Goal: Information Seeking & Learning: Learn about a topic

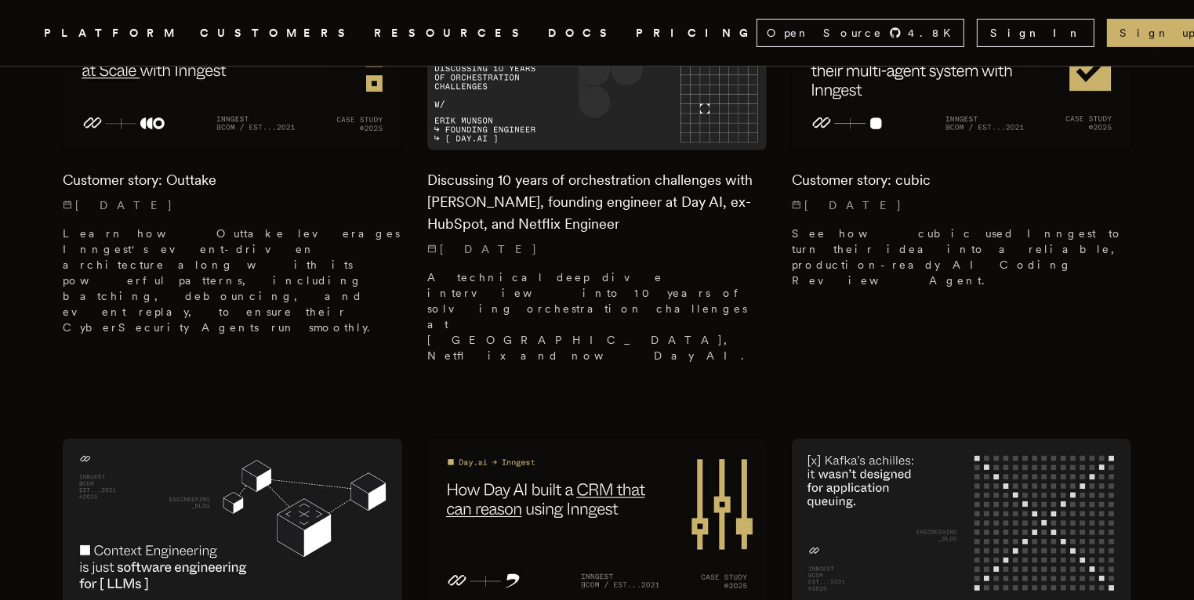
scroll to position [459, 0]
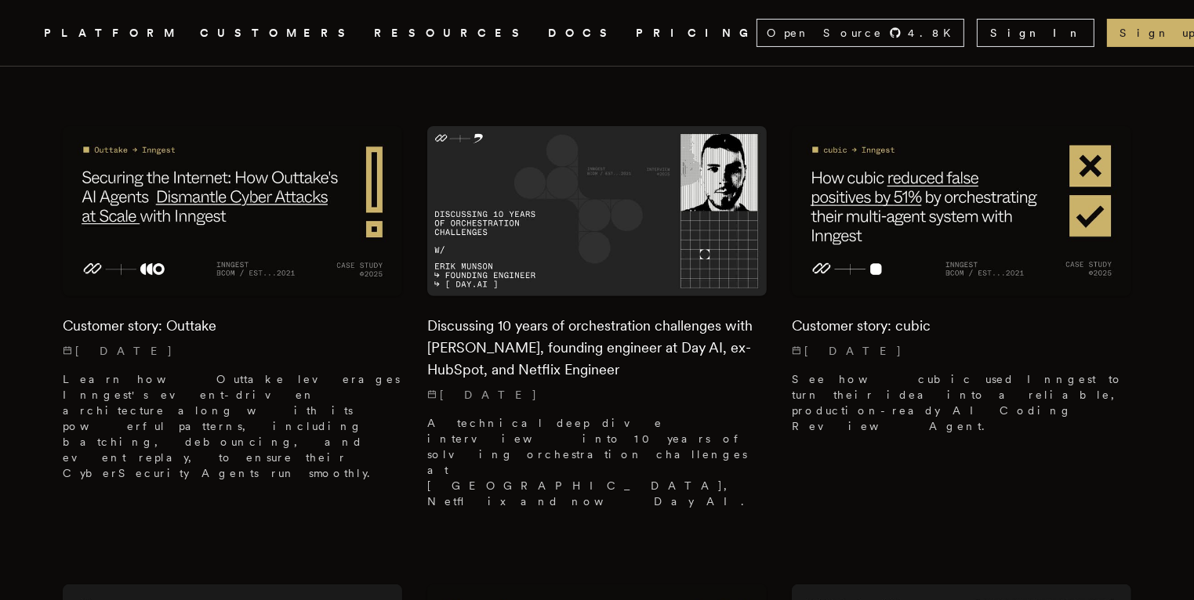
click at [548, 31] on link "DOCS" at bounding box center [582, 34] width 69 height 20
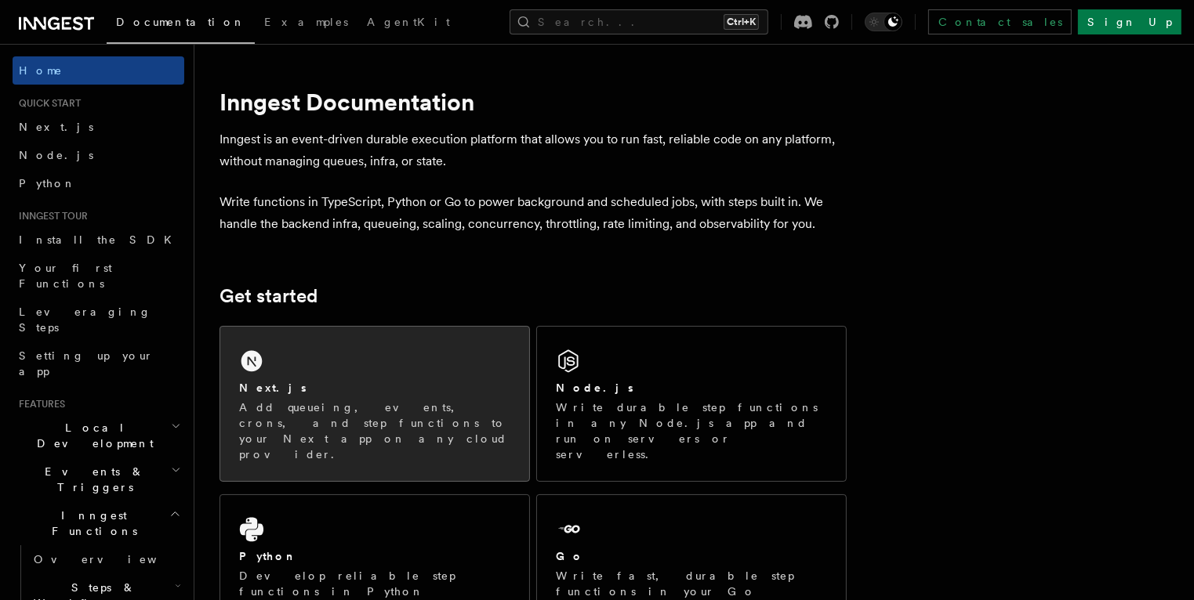
click at [335, 375] on div "Next.js Add queueing, events, crons, and step functions to your Next app on any…" at bounding box center [374, 404] width 309 height 154
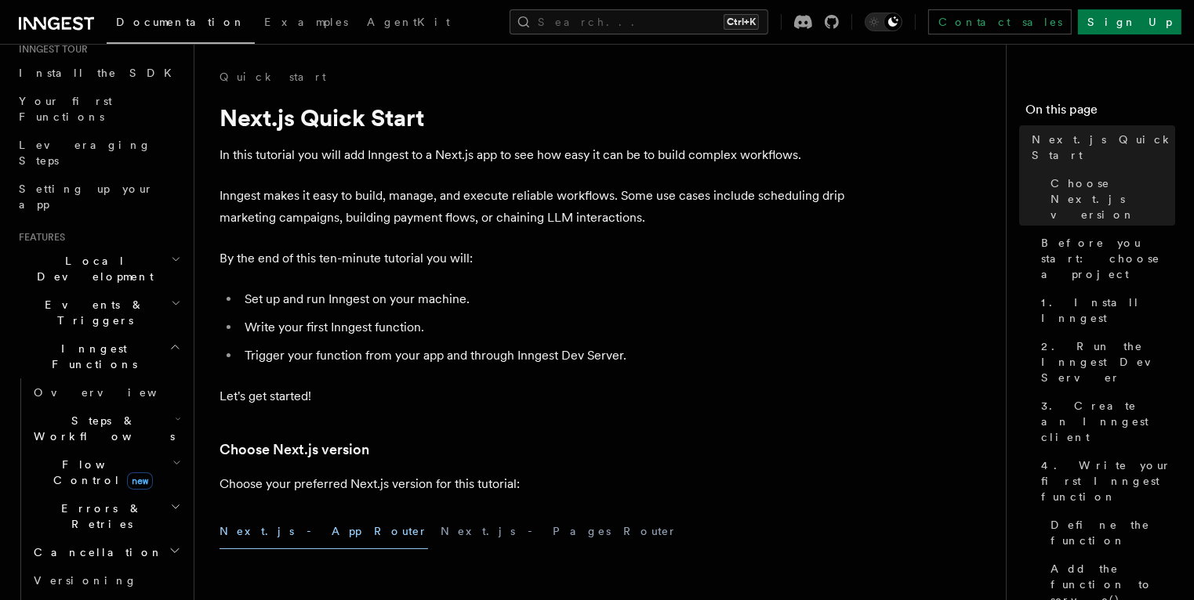
click at [171, 297] on icon "button" at bounding box center [176, 303] width 10 height 13
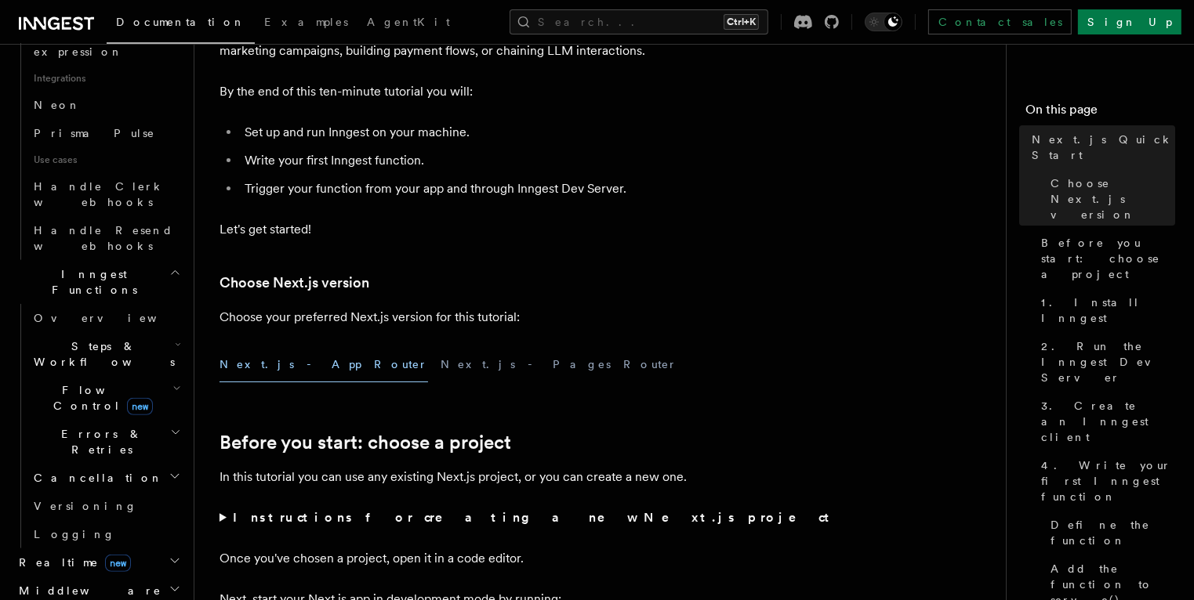
scroll to position [1129, 0]
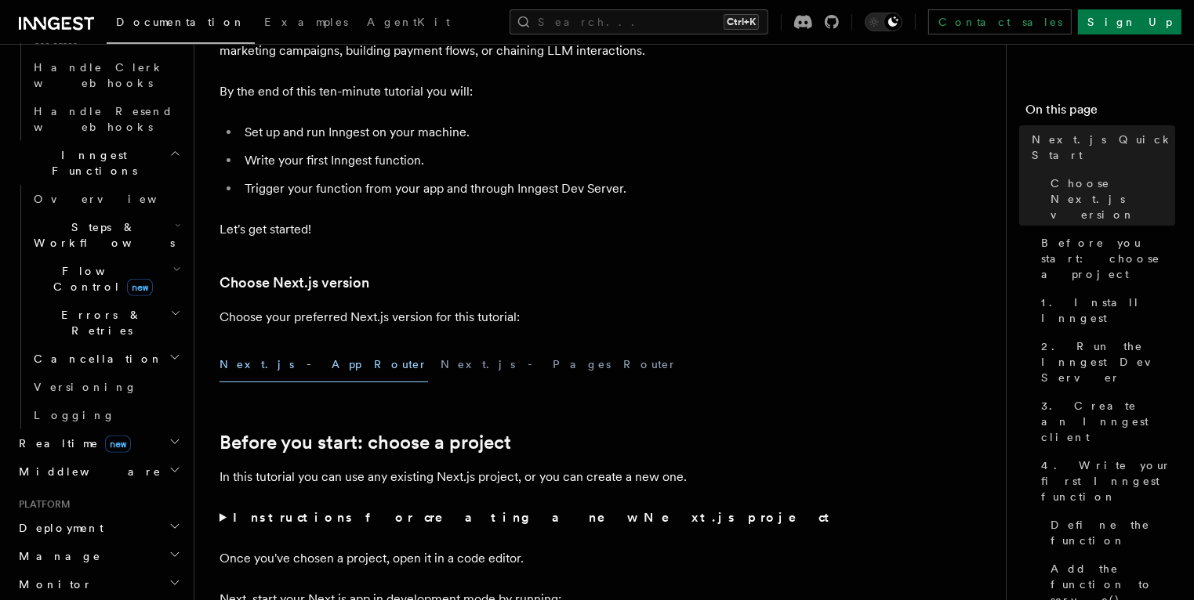
click at [169, 436] on icon "button" at bounding box center [175, 442] width 13 height 13
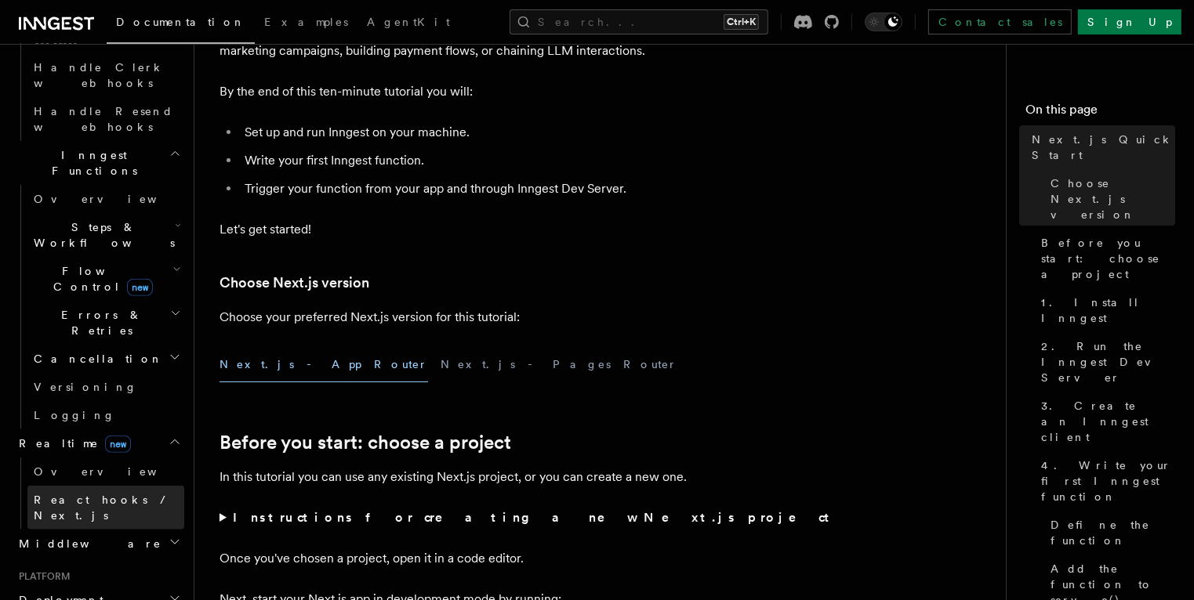
click at [97, 494] on span "React hooks / Next.js" at bounding box center [103, 508] width 139 height 28
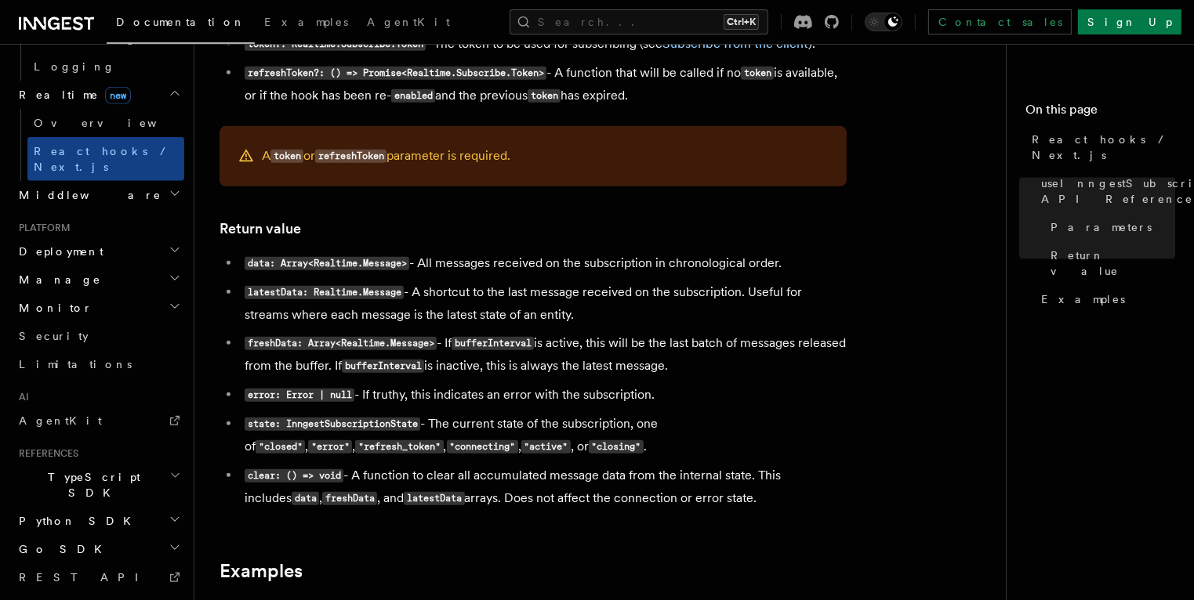
scroll to position [1170, 0]
